Goal: Find contact information: Find contact information

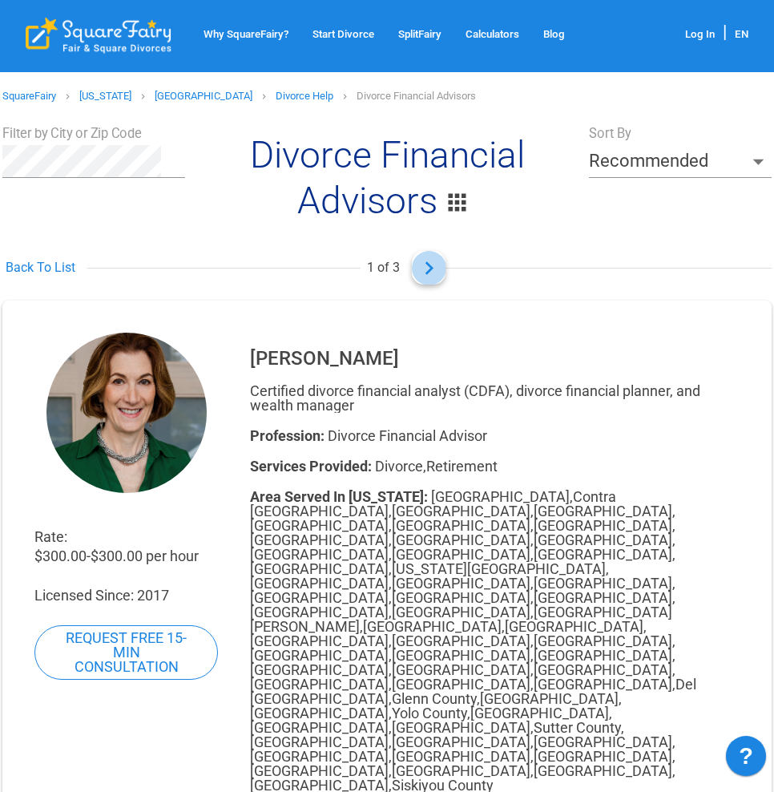
click at [425, 268] on icon at bounding box center [429, 268] width 26 height 26
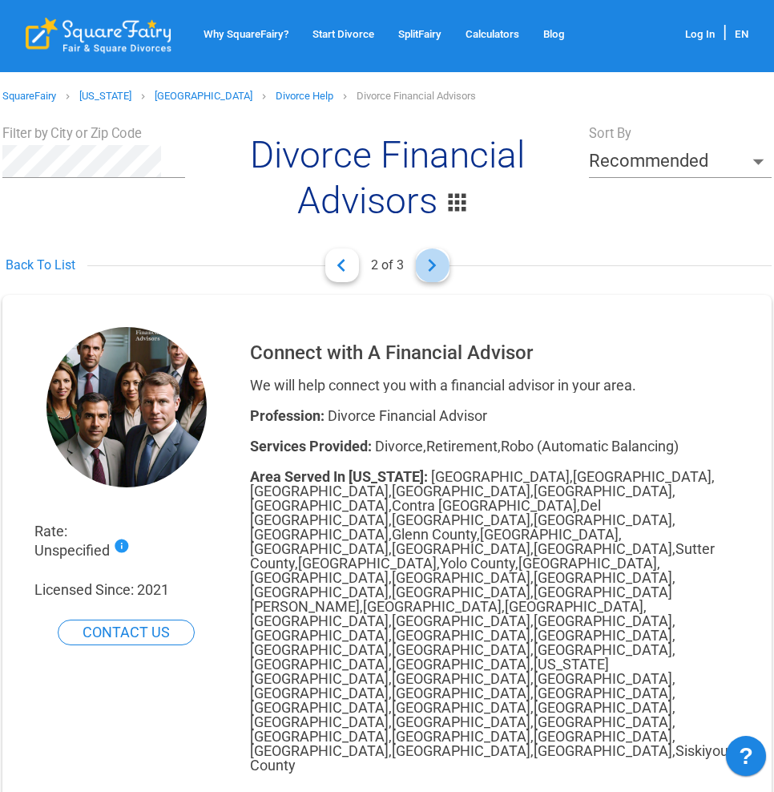
click at [425, 268] on icon at bounding box center [432, 266] width 26 height 26
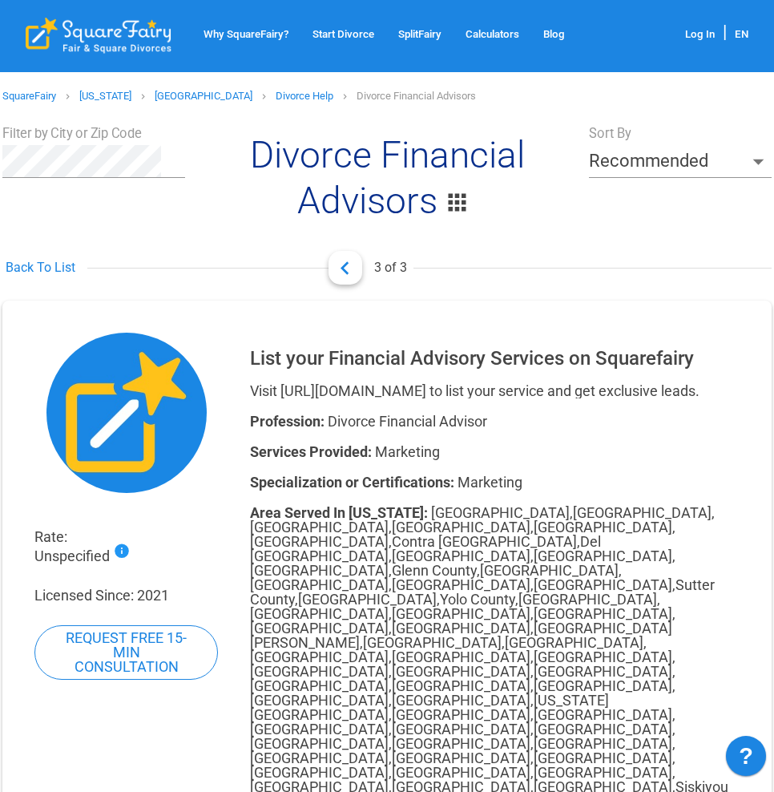
click at [355, 267] on icon at bounding box center [345, 268] width 26 height 26
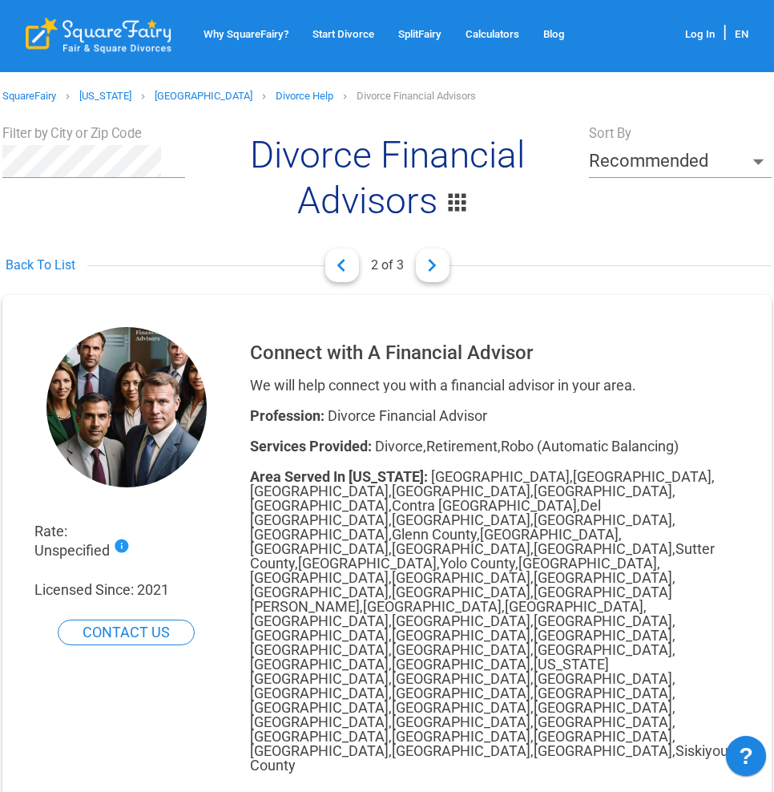
click at [355, 267] on link at bounding box center [343, 266] width 34 height 34
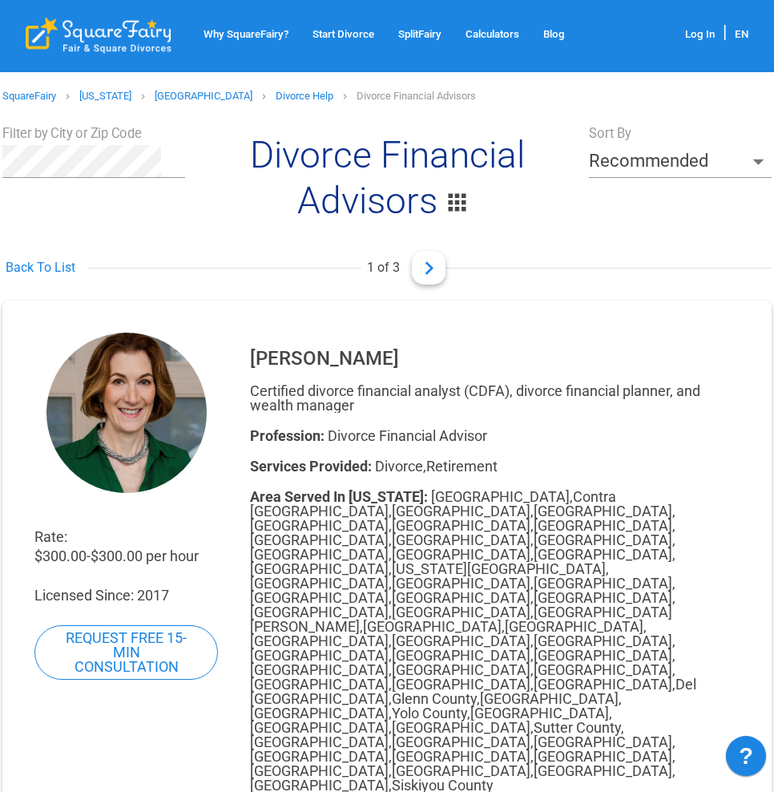
click at [173, 415] on img at bounding box center [127, 413] width 160 height 160
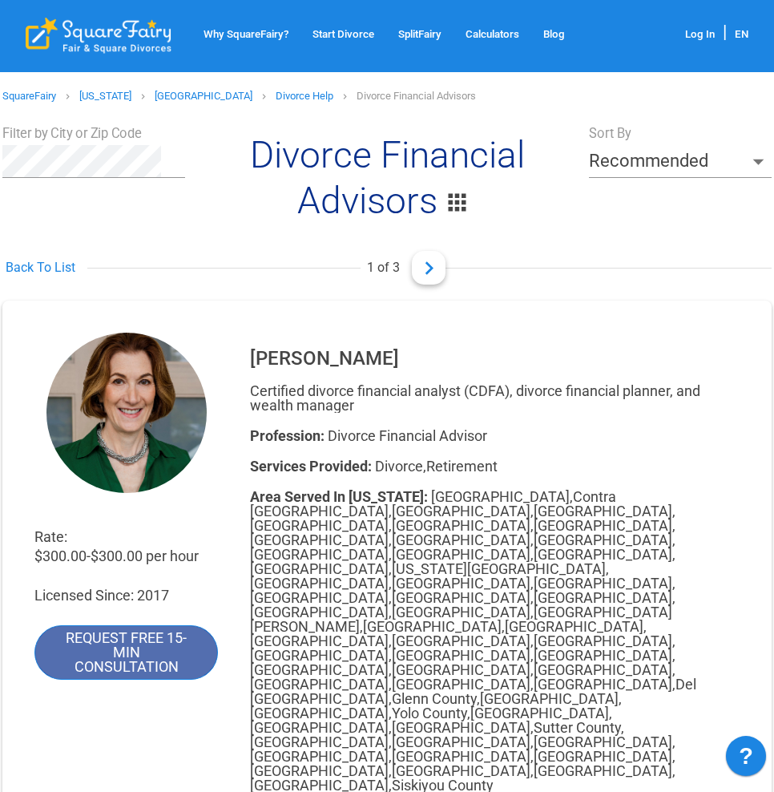
click at [141, 662] on link "Request Free 15-min Consultation" at bounding box center [126, 652] width 184 height 55
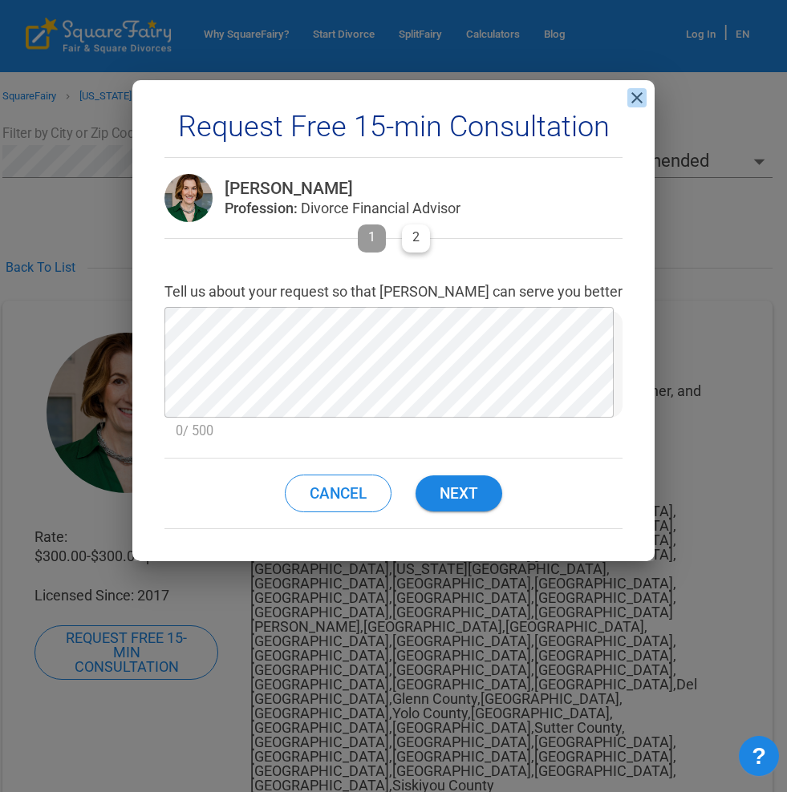
click at [627, 97] on icon "close" at bounding box center [636, 97] width 19 height 19
